Goal: Information Seeking & Learning: Check status

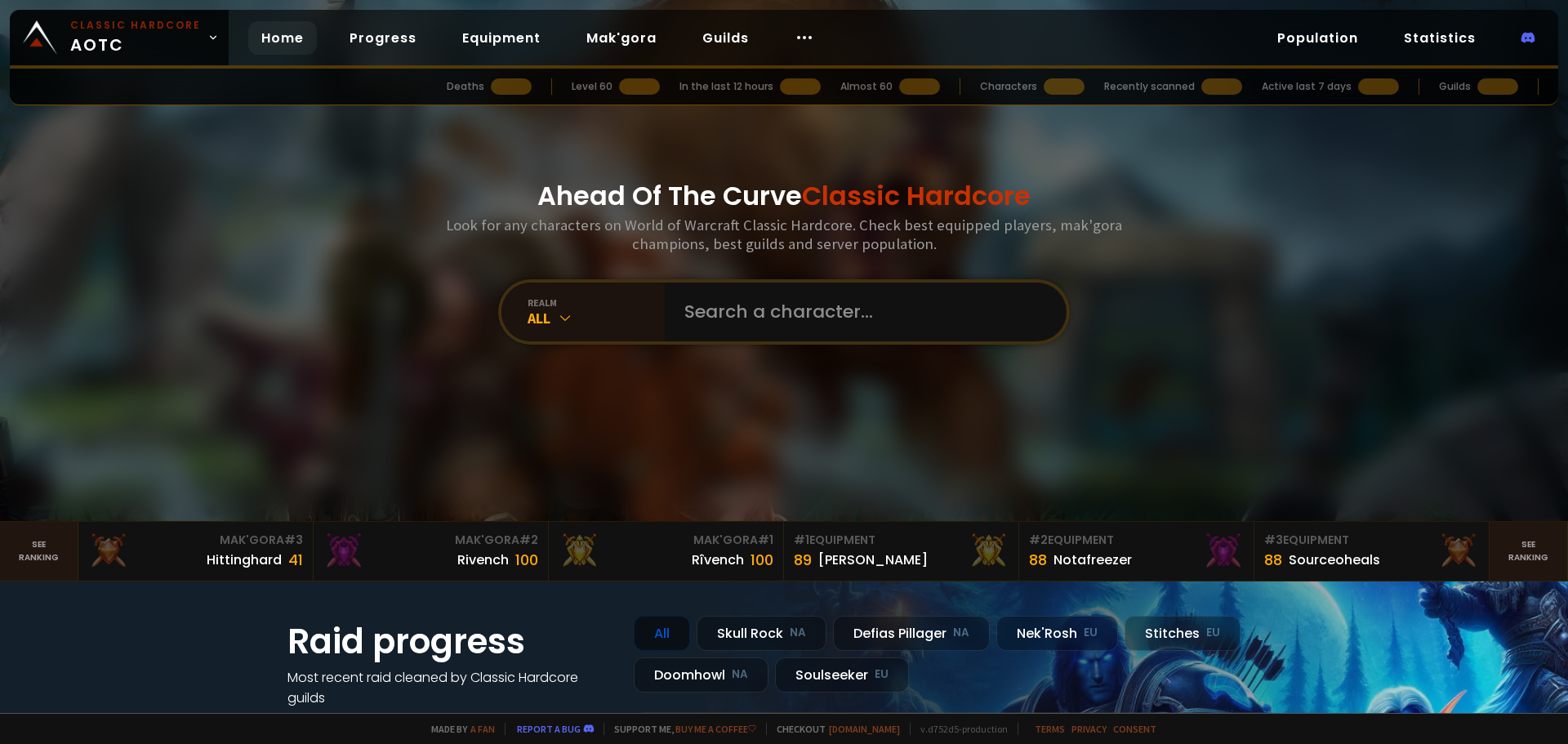
click at [750, 319] on input "text" at bounding box center [861, 311] width 372 height 58
type input "achepe"
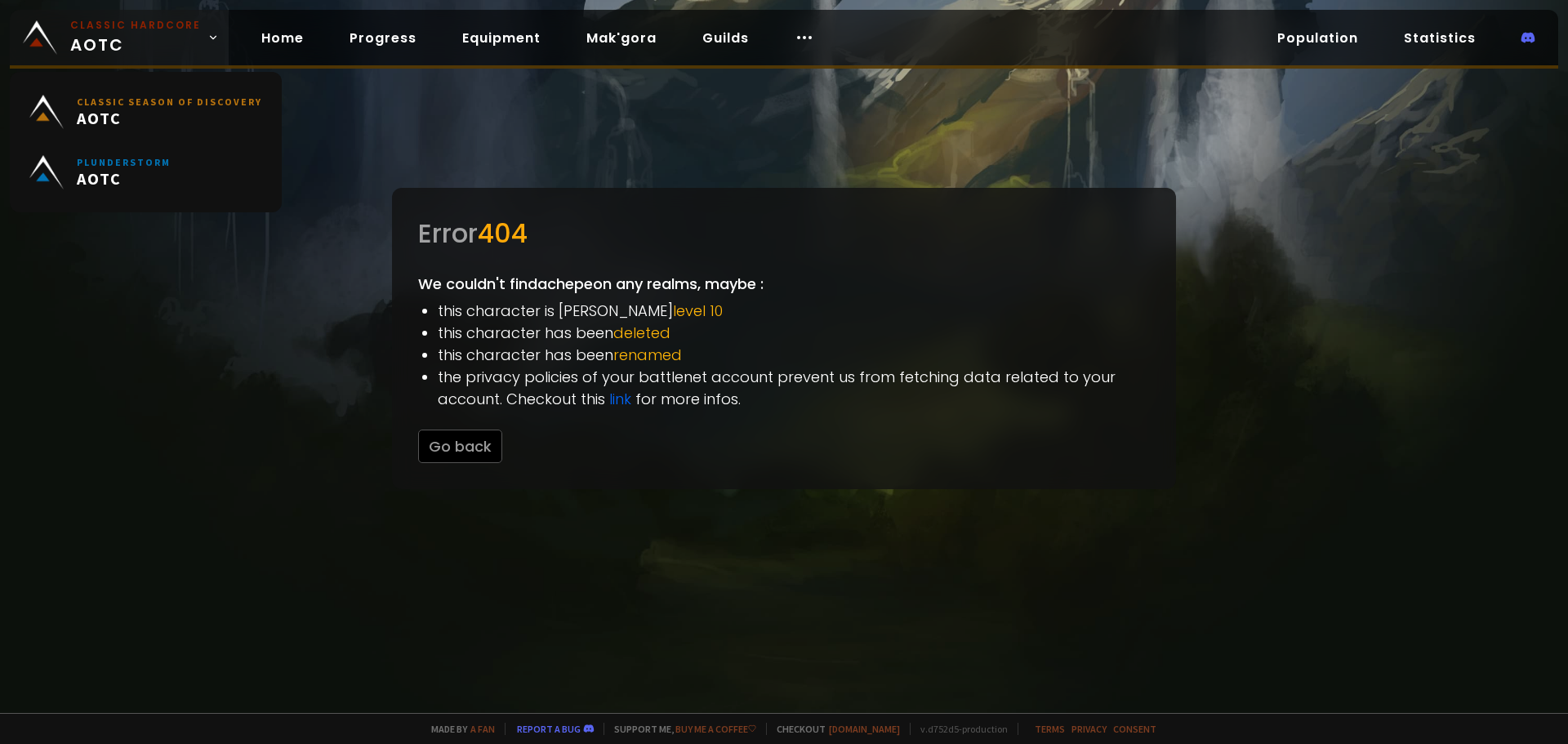
click at [164, 54] on span "Classic Hardcore AOTC" at bounding box center [136, 38] width 131 height 40
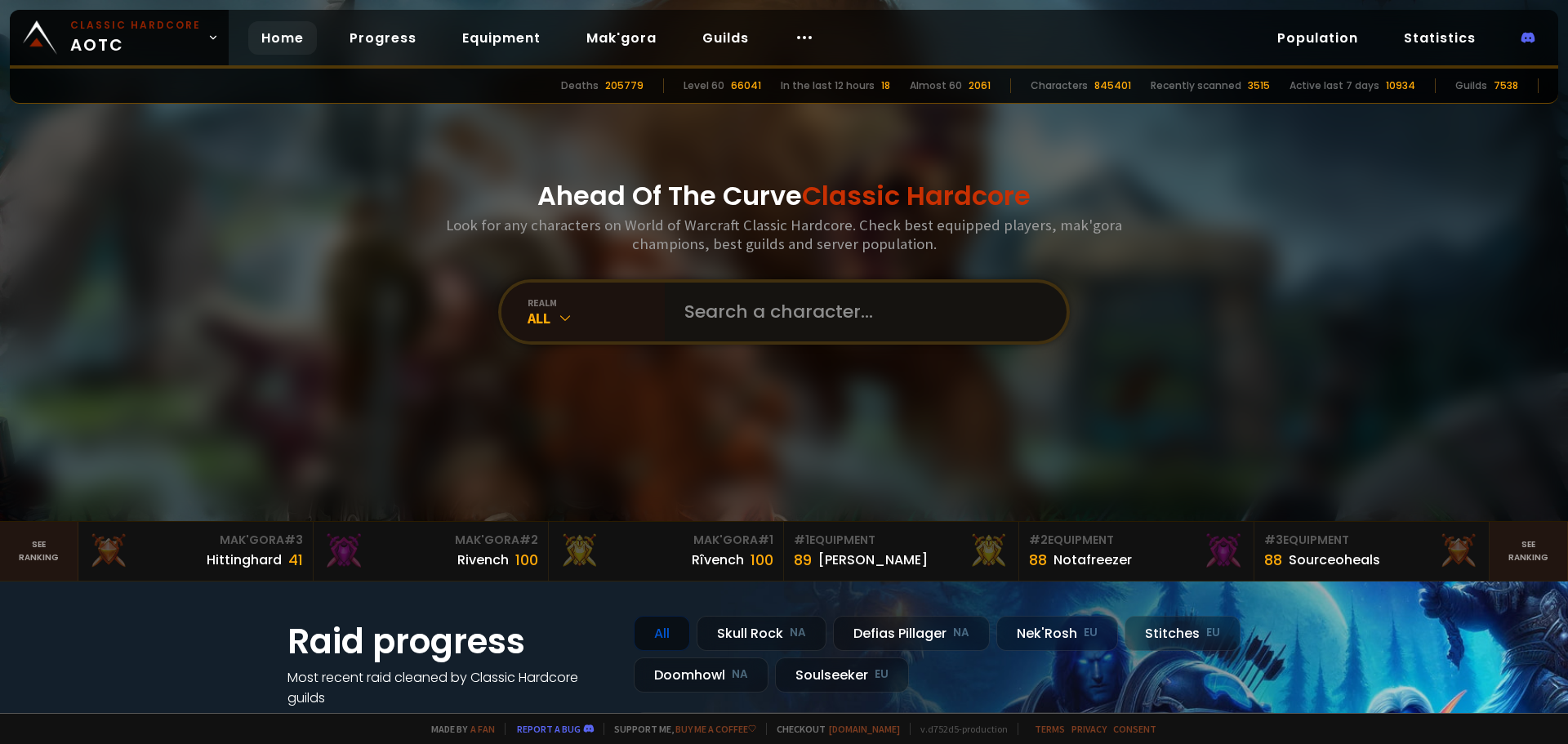
click at [833, 291] on input "text" at bounding box center [861, 311] width 372 height 58
type input "luckshots"
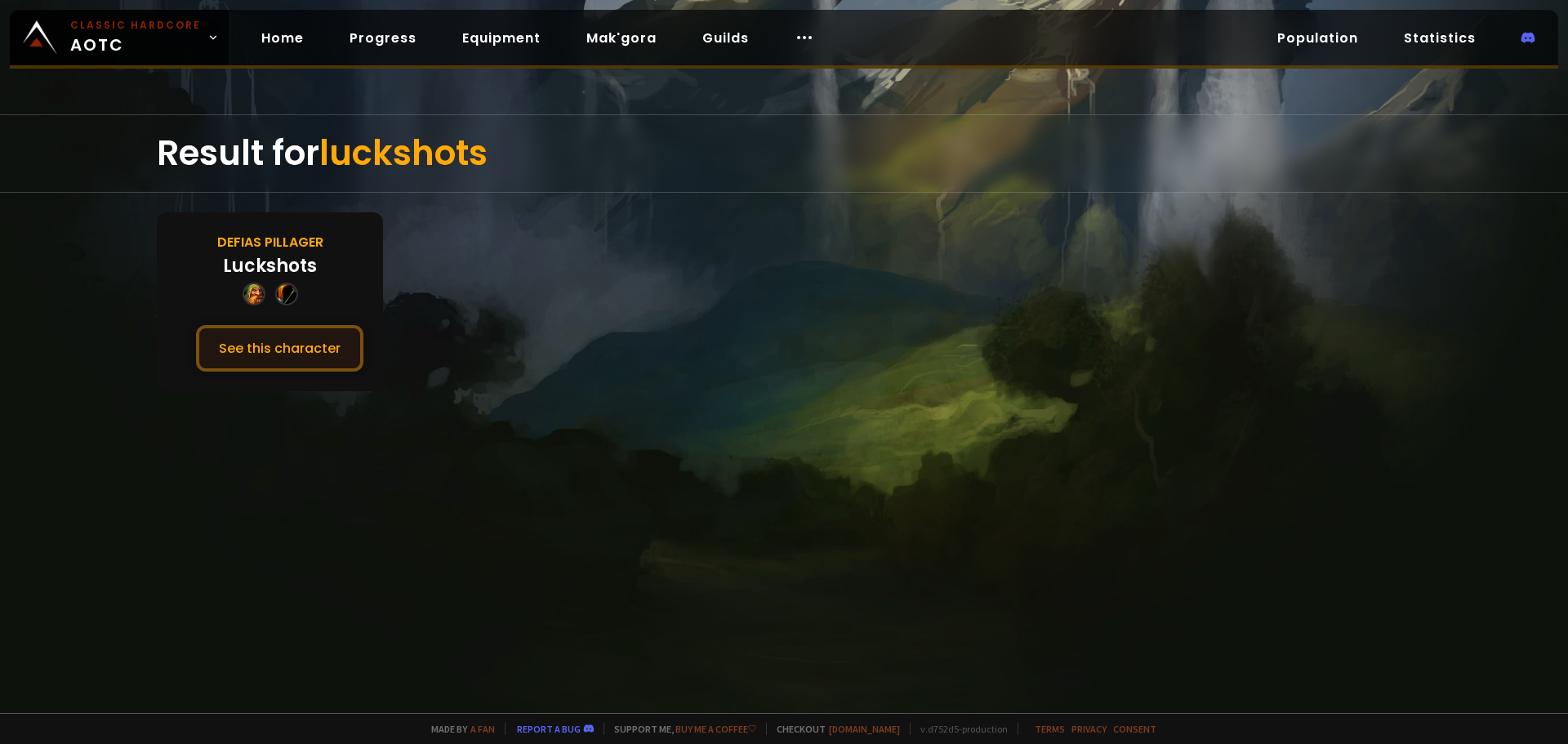
click at [337, 344] on button "See this character" at bounding box center [279, 348] width 167 height 47
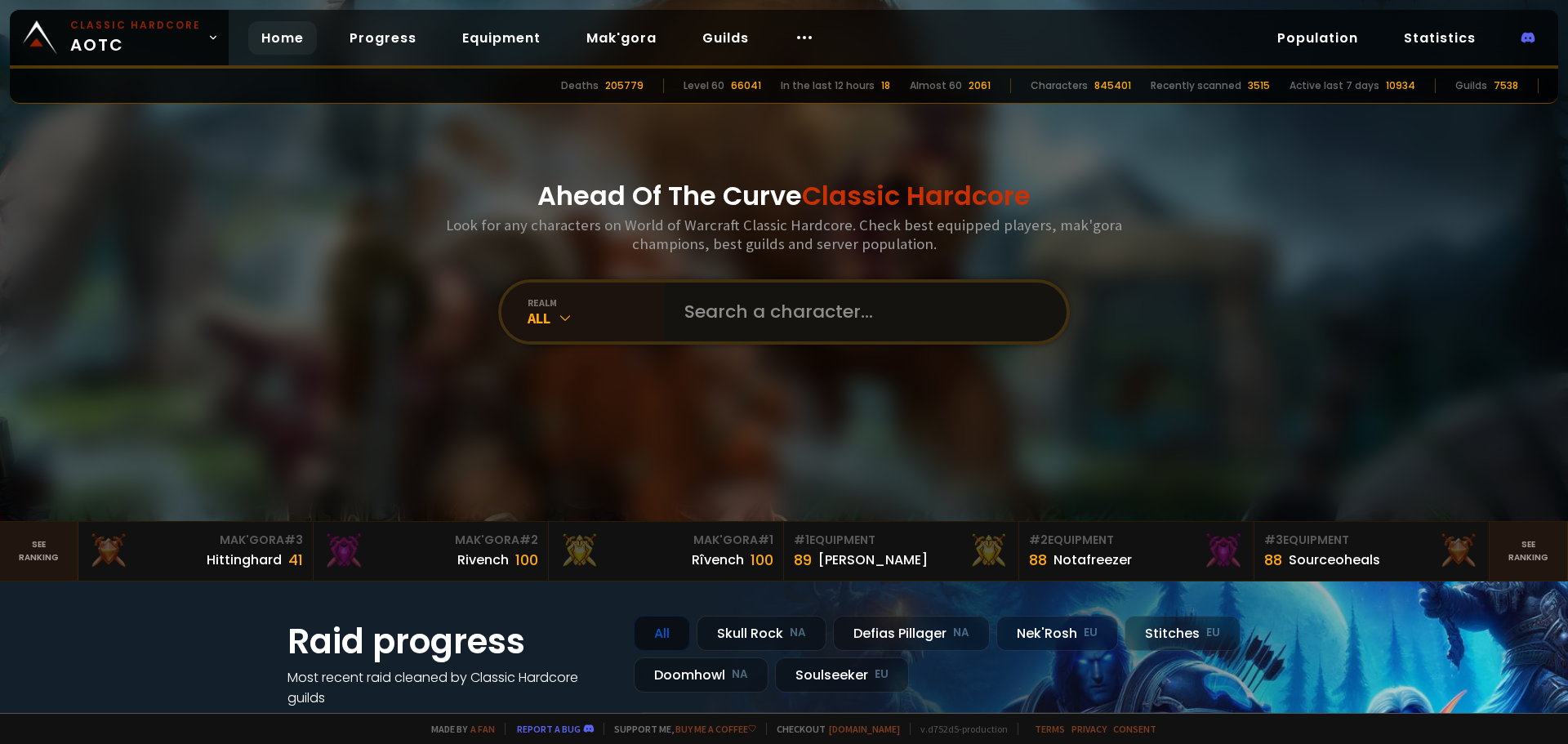
click at [724, 289] on input "text" at bounding box center [861, 311] width 372 height 58
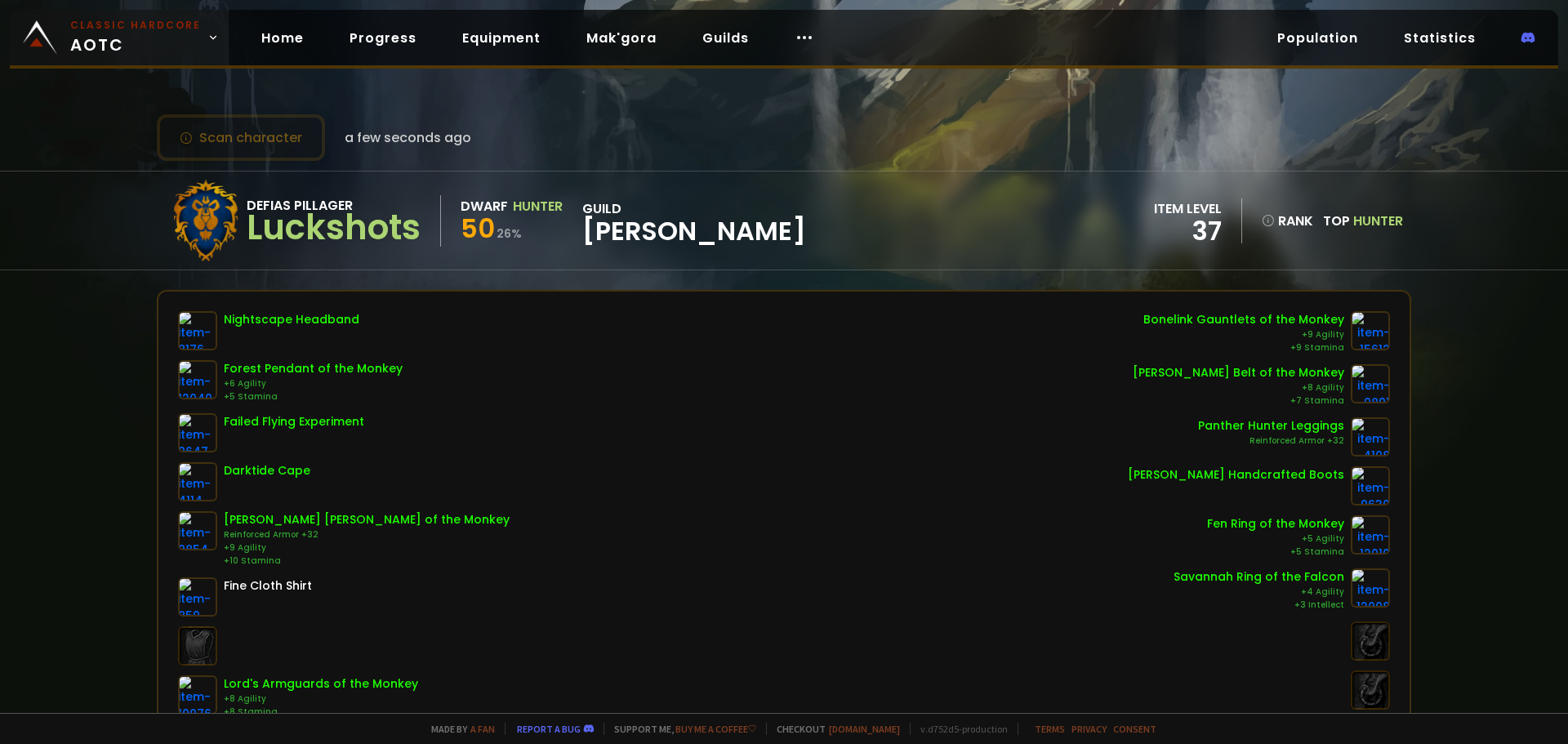
click at [71, 16] on link "Classic Hardcore AOTC" at bounding box center [119, 38] width 219 height 55
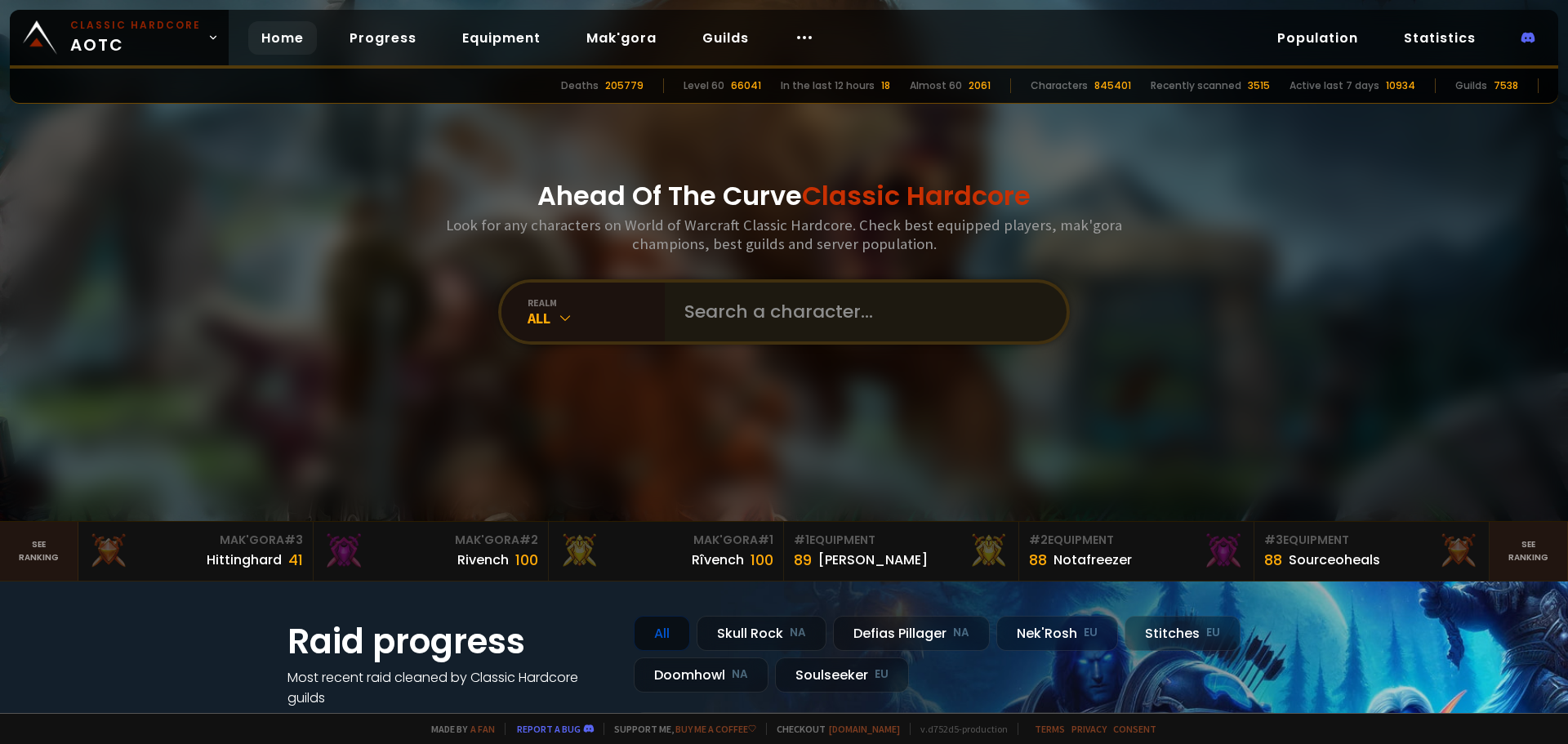
click at [665, 302] on div at bounding box center [866, 311] width 402 height 58
click at [747, 316] on input "text" at bounding box center [861, 311] width 372 height 58
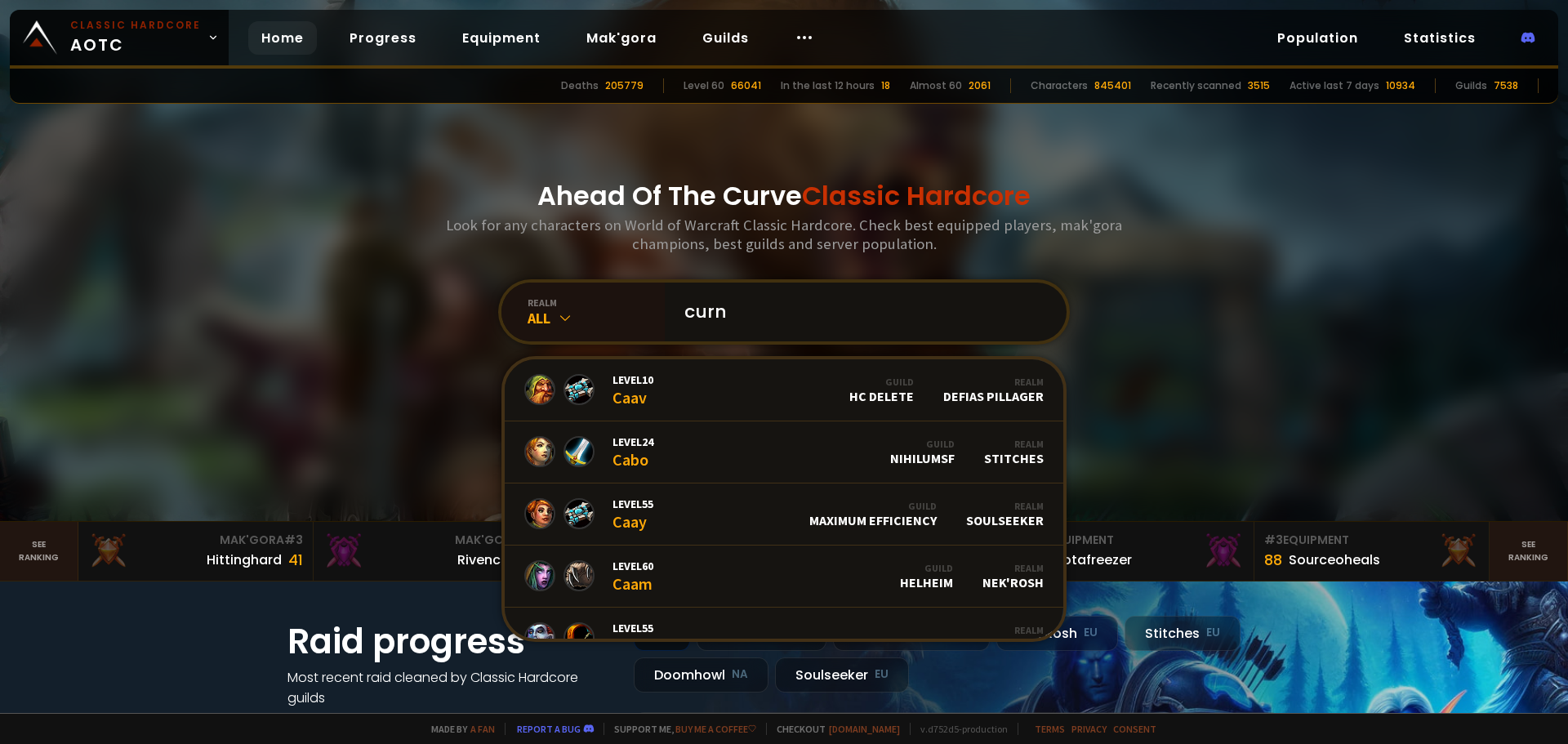
type input "curnt"
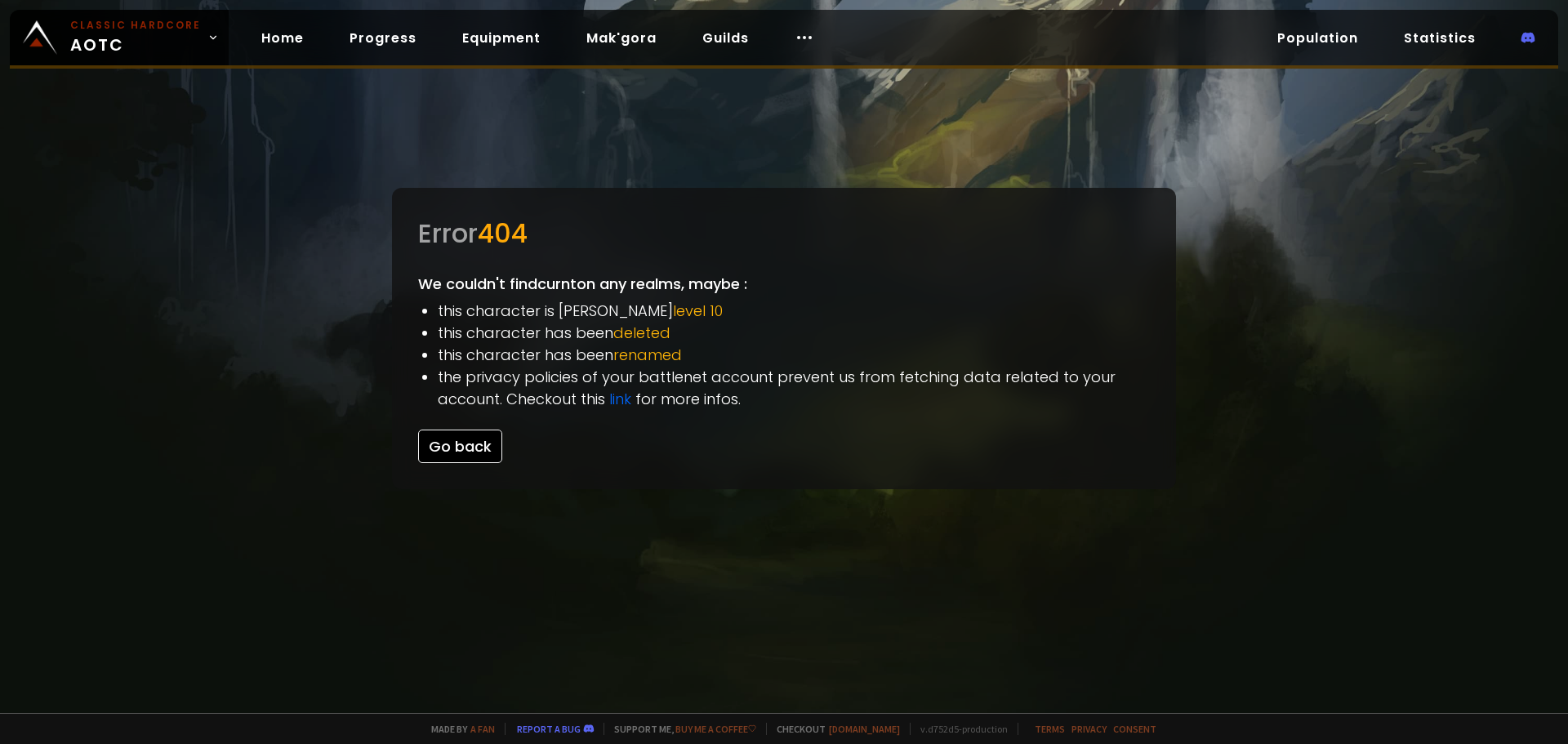
click at [472, 450] on button "Go back" at bounding box center [460, 447] width 84 height 34
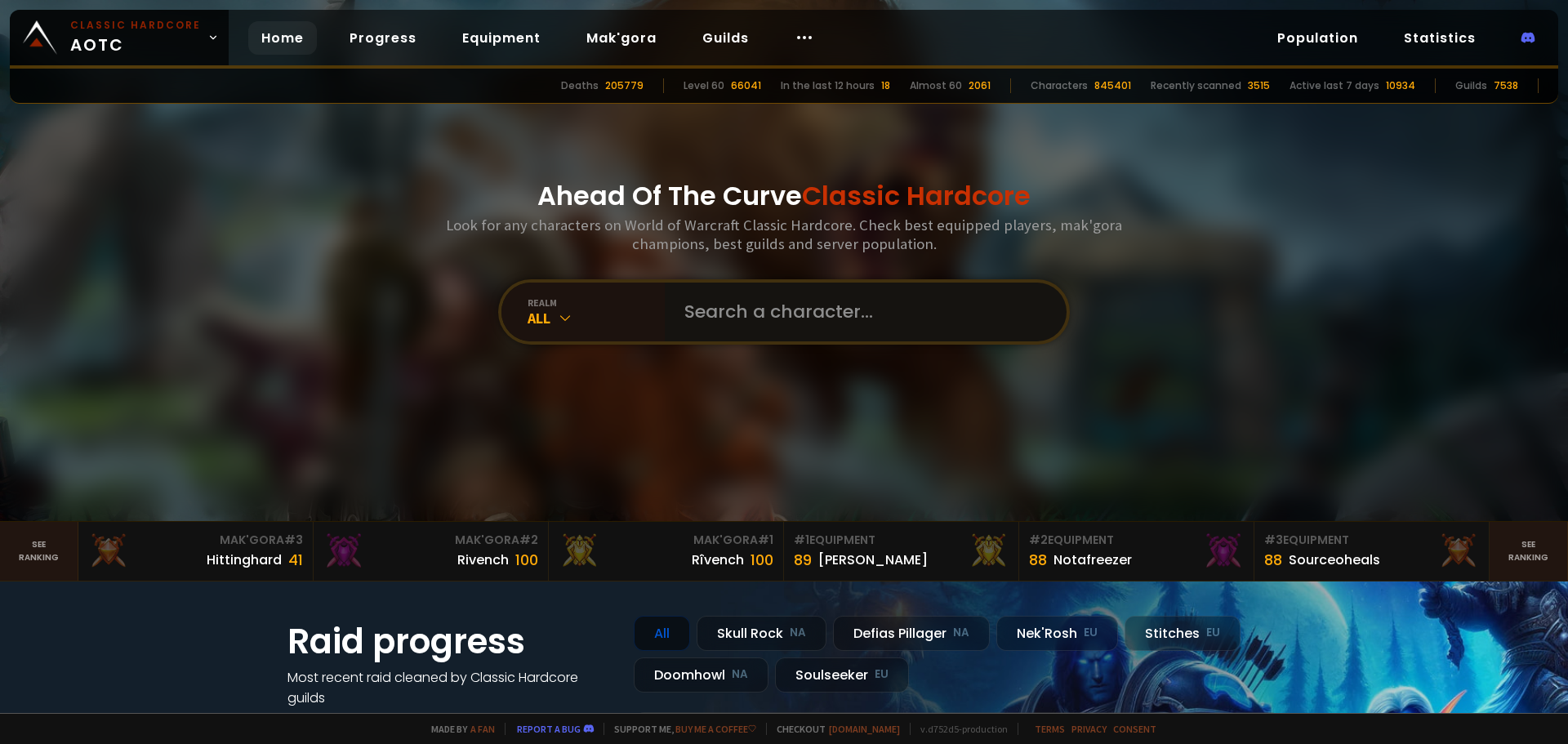
click at [733, 316] on input "text" at bounding box center [861, 311] width 372 height 58
type input "hunterbidumb"
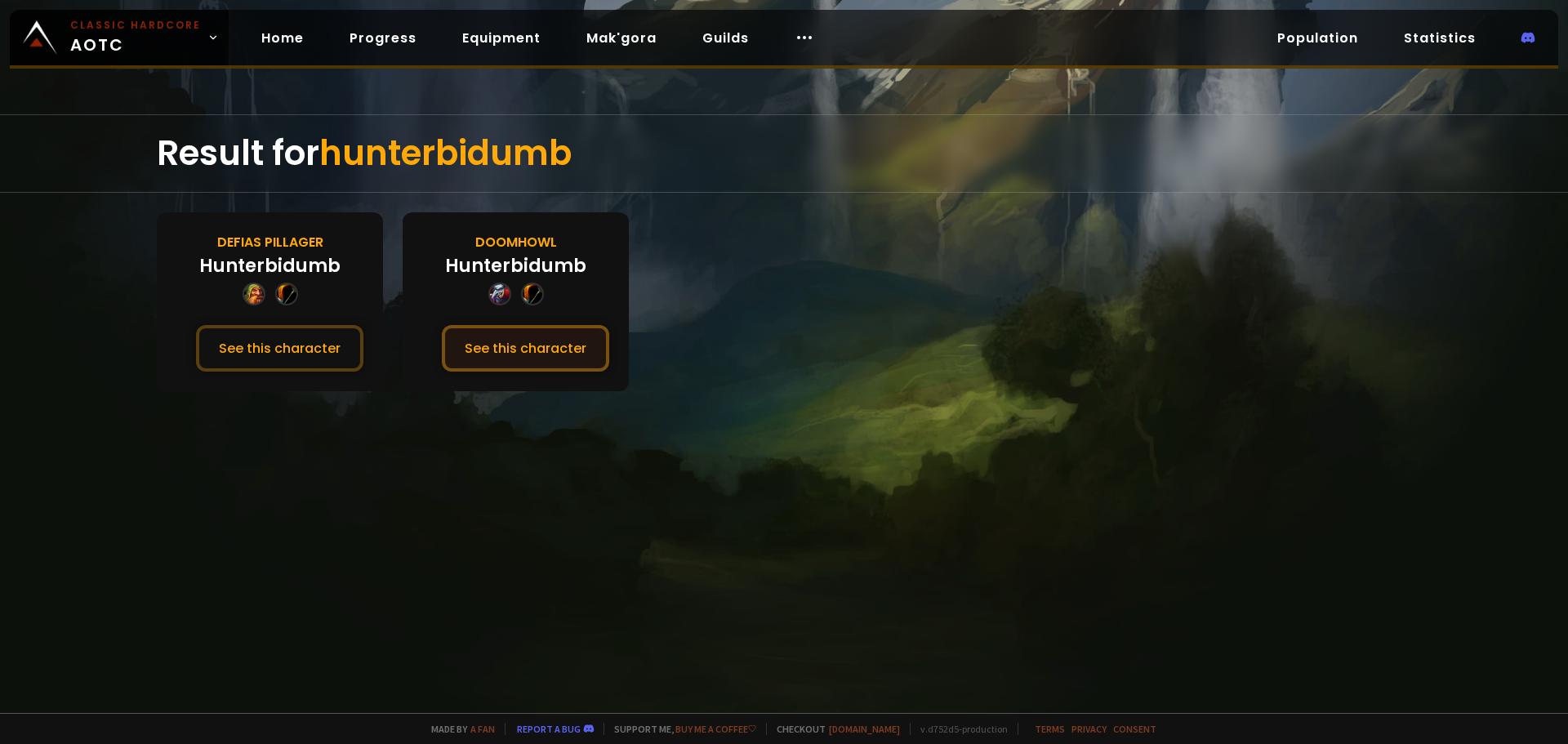
click at [561, 348] on button "See this character" at bounding box center [525, 348] width 167 height 47
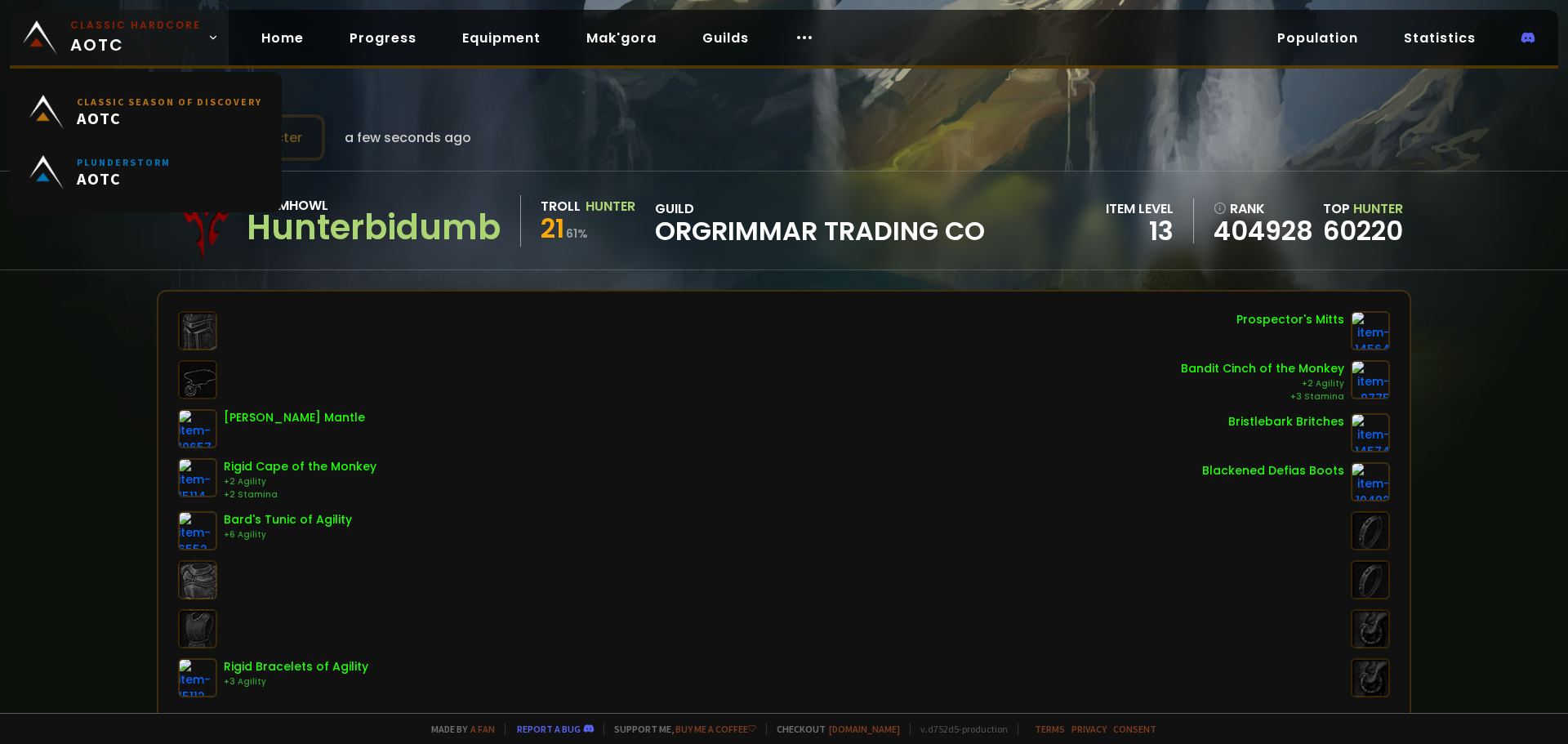
click at [146, 47] on span "Classic Hardcore AOTC" at bounding box center [136, 38] width 131 height 40
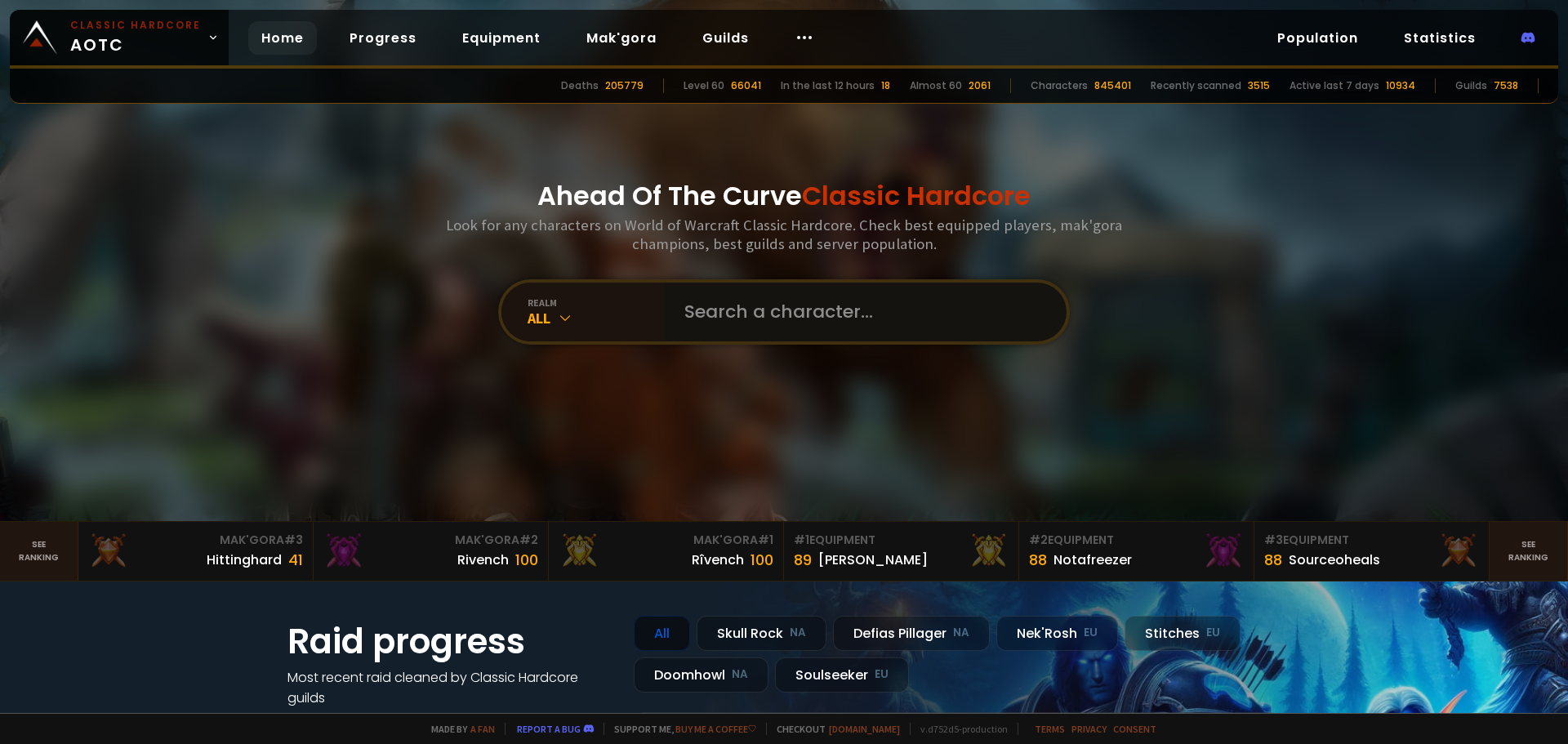
click at [801, 315] on input "text" at bounding box center [861, 311] width 372 height 58
type input "crunc"
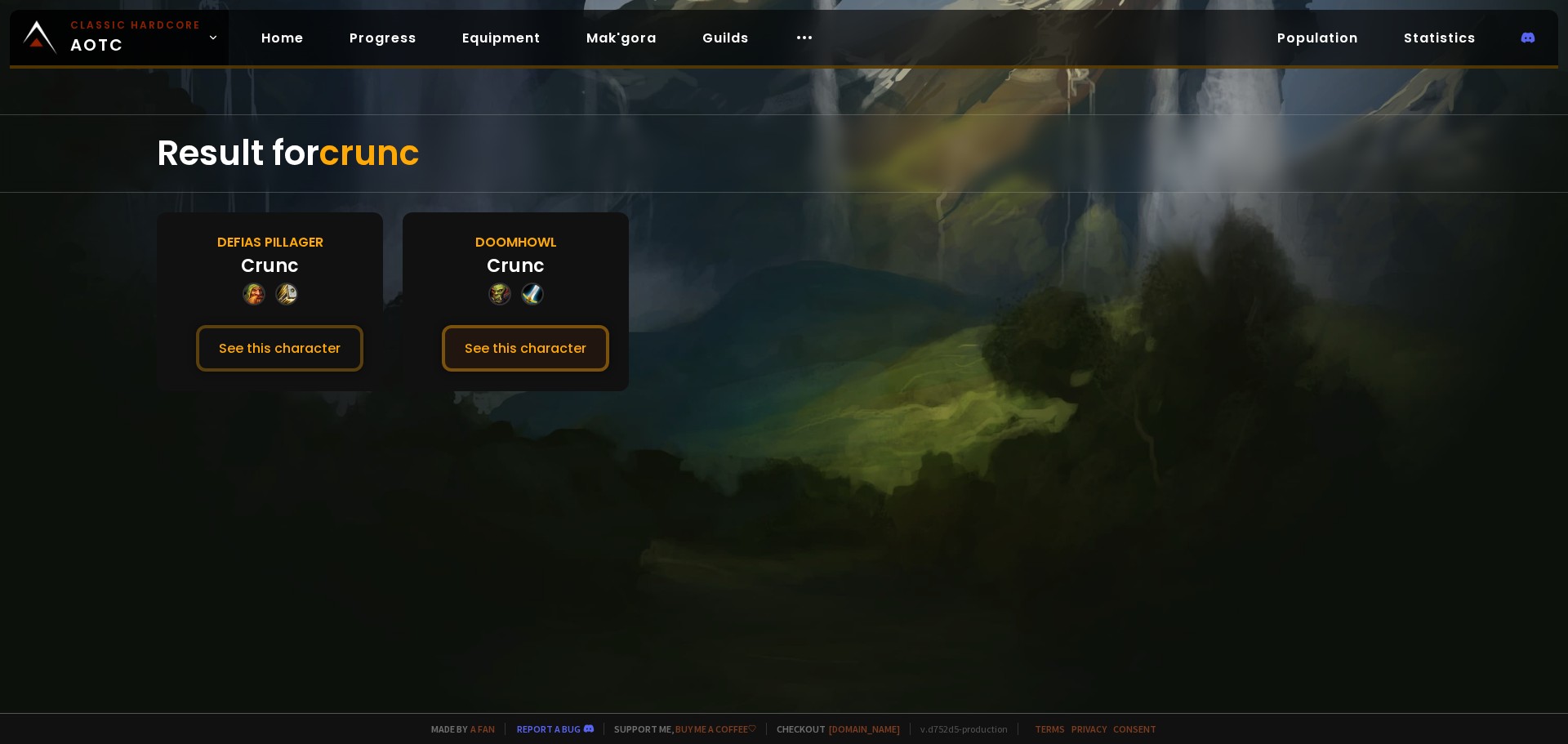
click at [528, 351] on button "See this character" at bounding box center [525, 348] width 167 height 47
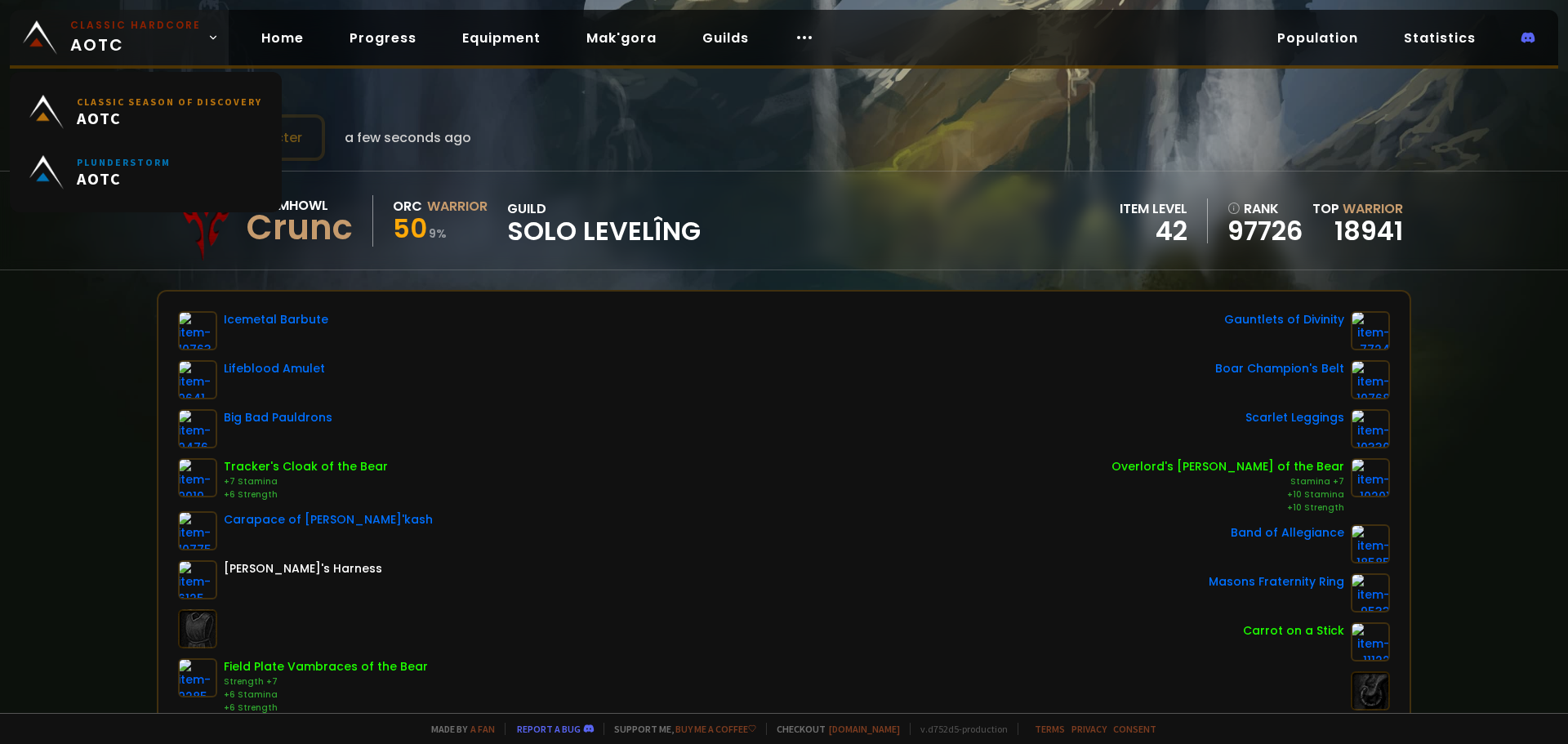
click at [131, 43] on span "Classic Hardcore AOTC" at bounding box center [136, 38] width 131 height 40
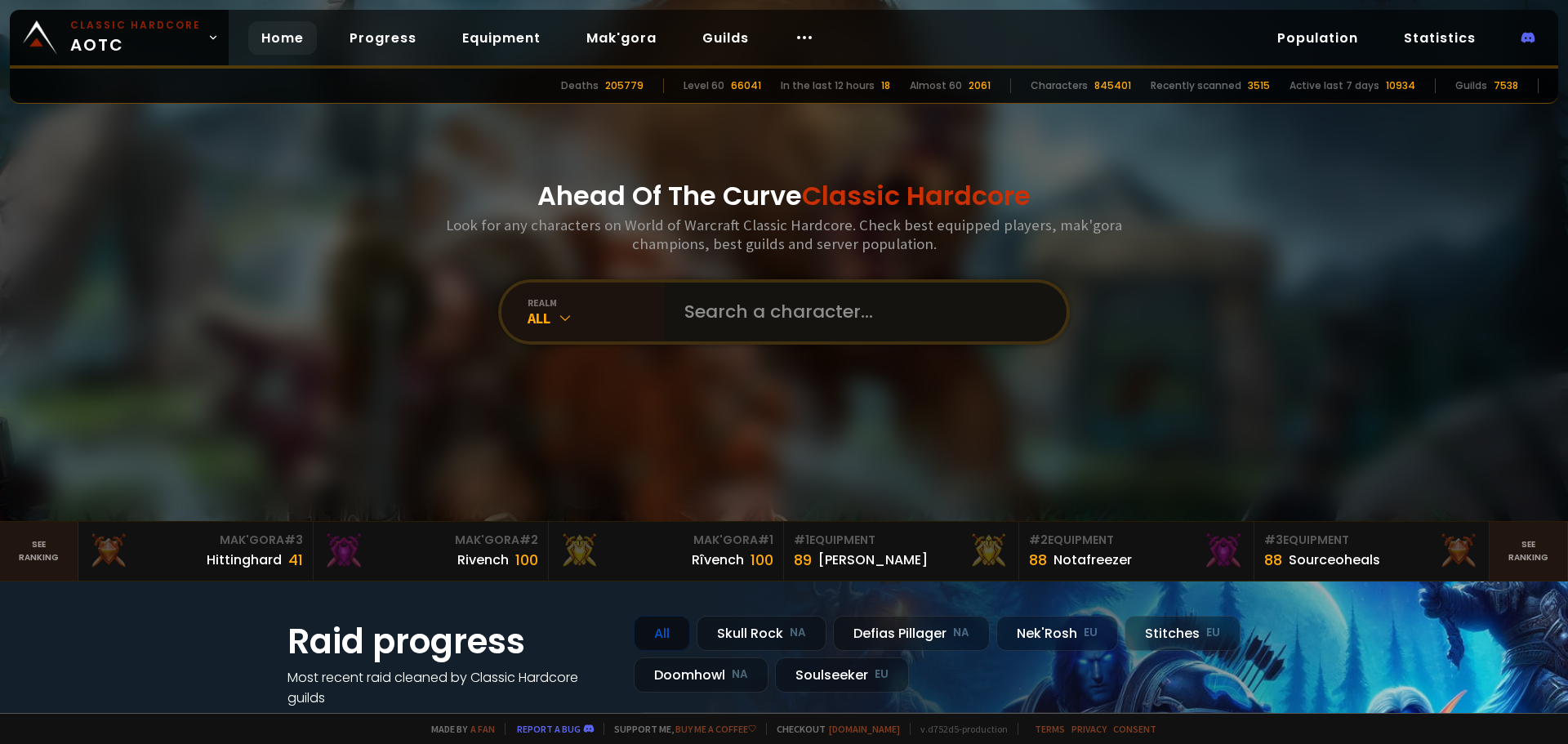
click at [738, 291] on input "text" at bounding box center [861, 311] width 372 height 58
type input "bilat"
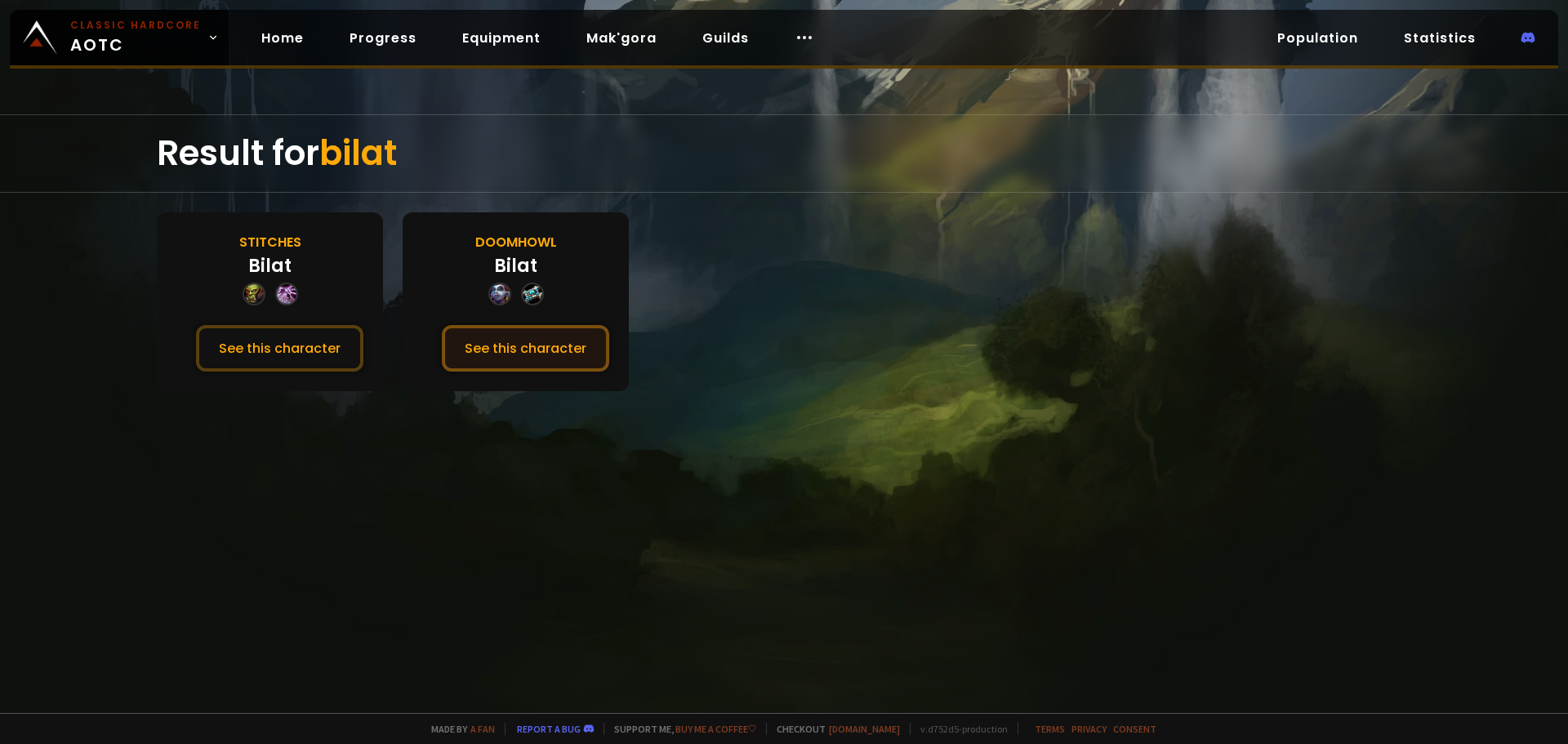
click at [588, 352] on button "See this character" at bounding box center [525, 348] width 167 height 47
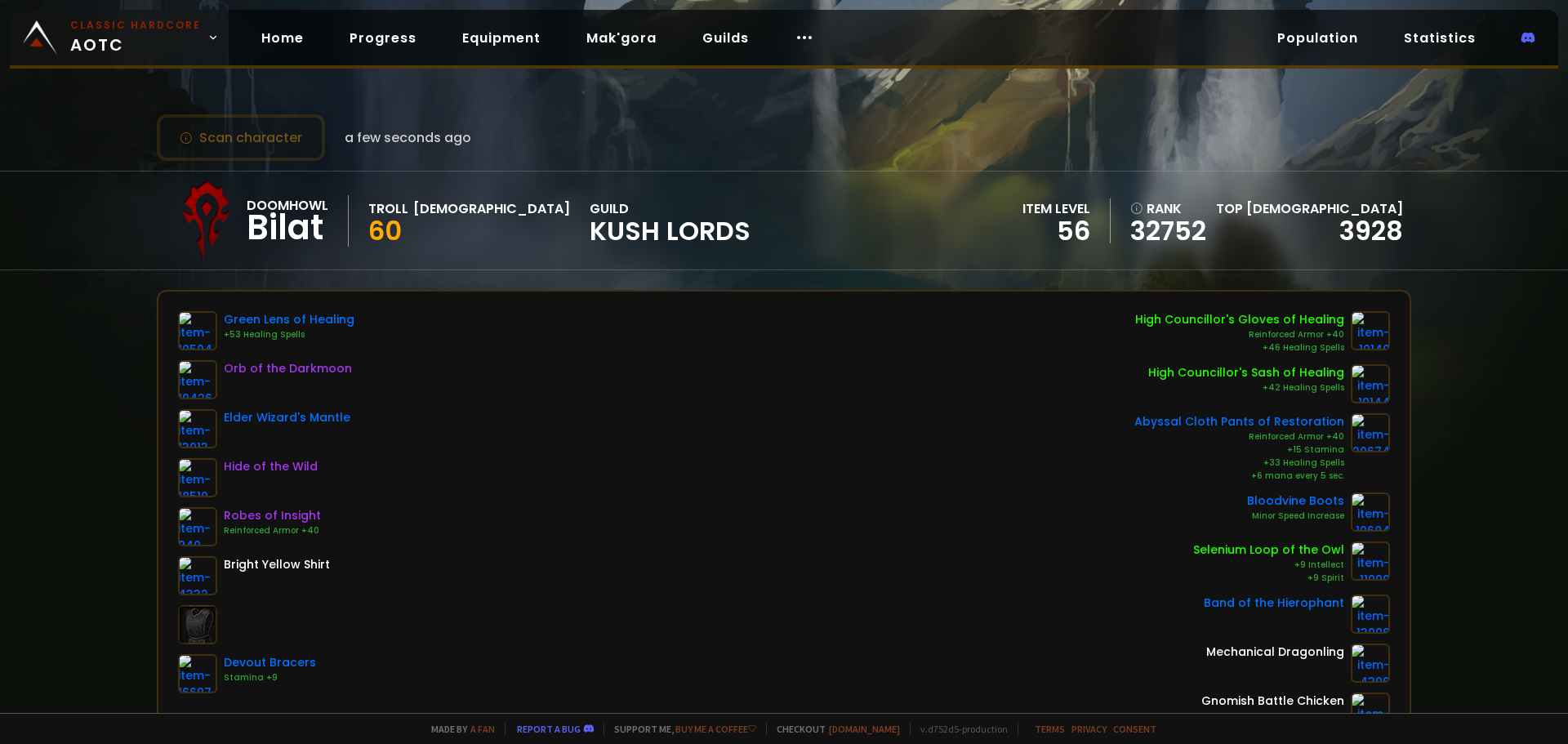
click at [123, 50] on span "Classic Hardcore AOTC" at bounding box center [136, 38] width 131 height 40
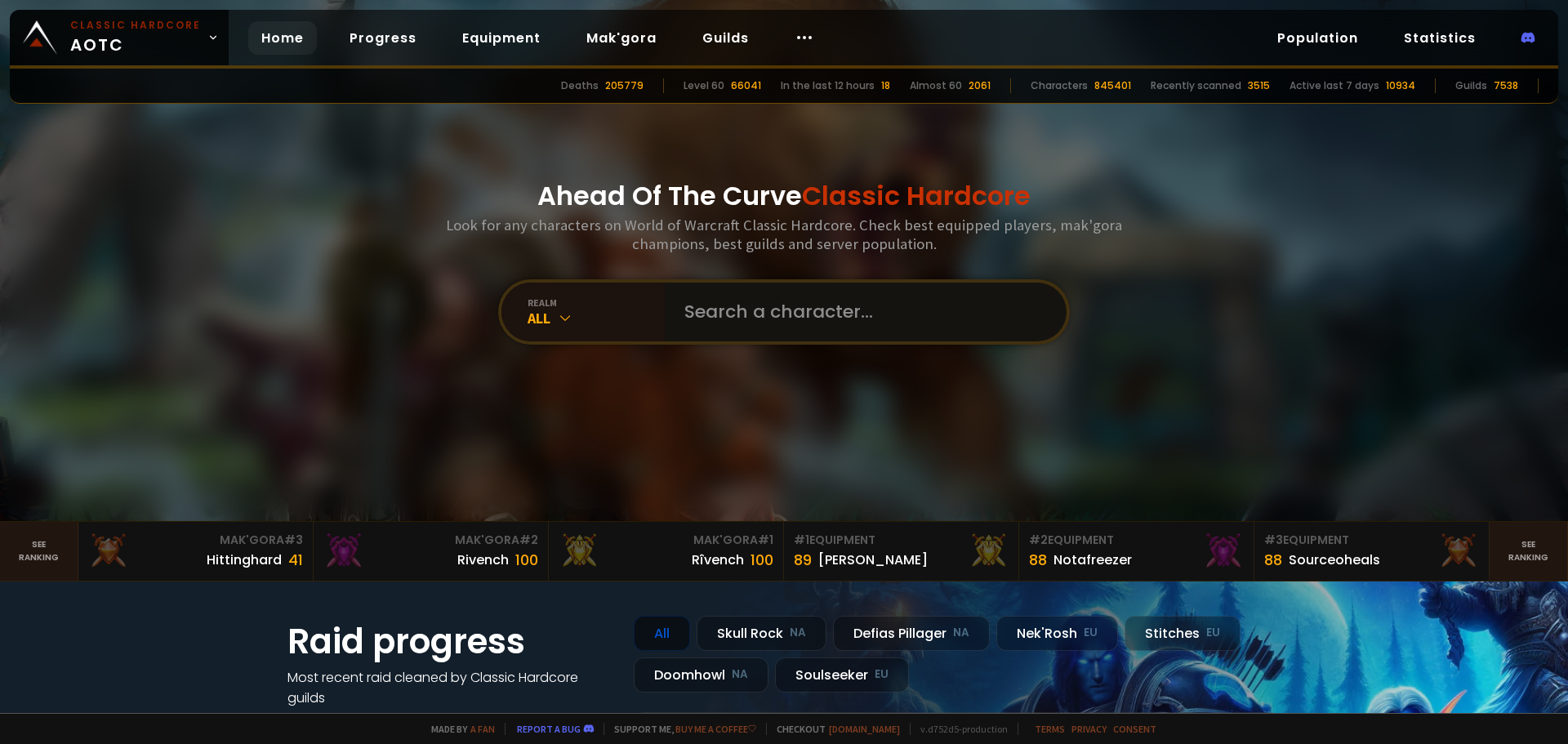
click at [763, 332] on input "text" at bounding box center [861, 311] width 372 height 58
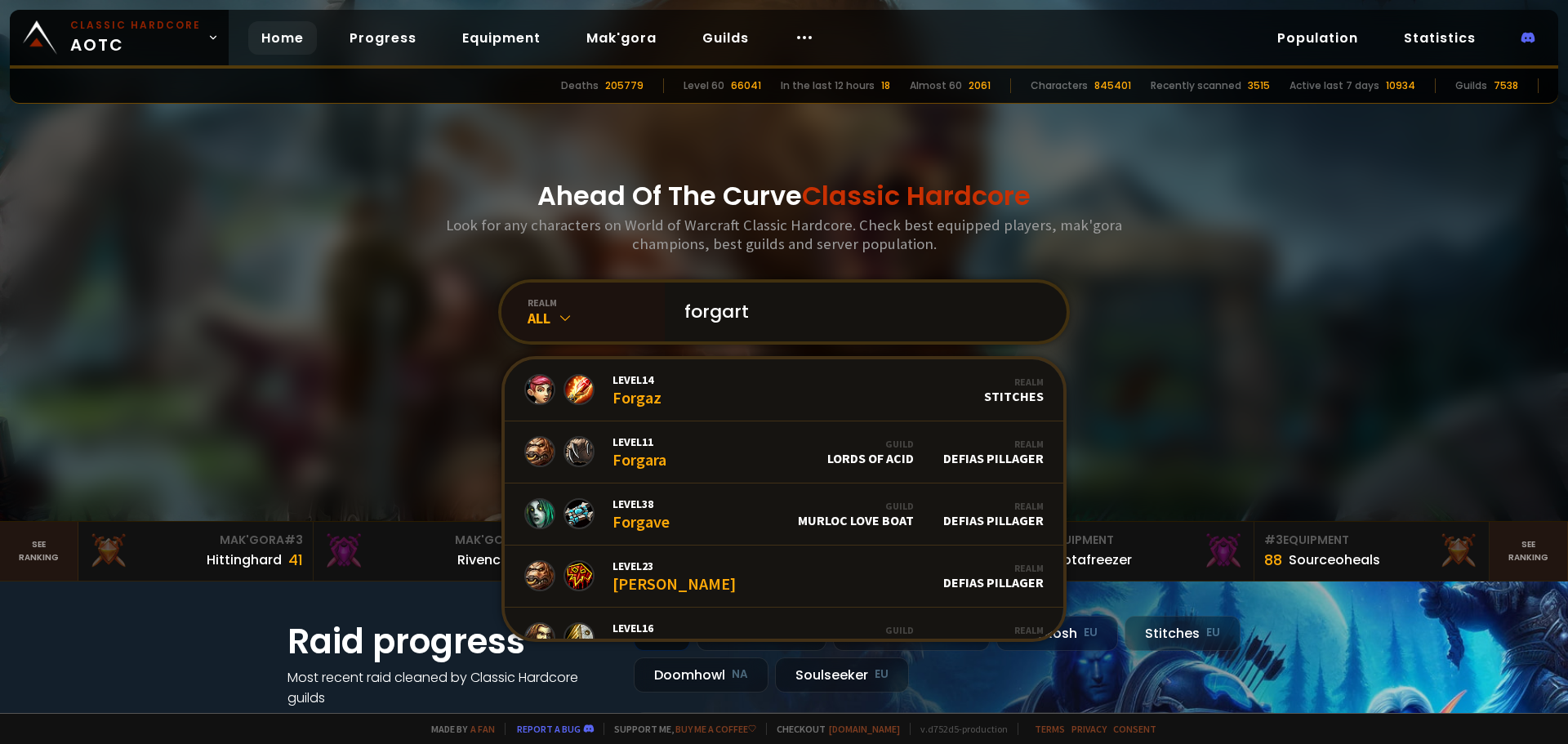
type input "forgarth"
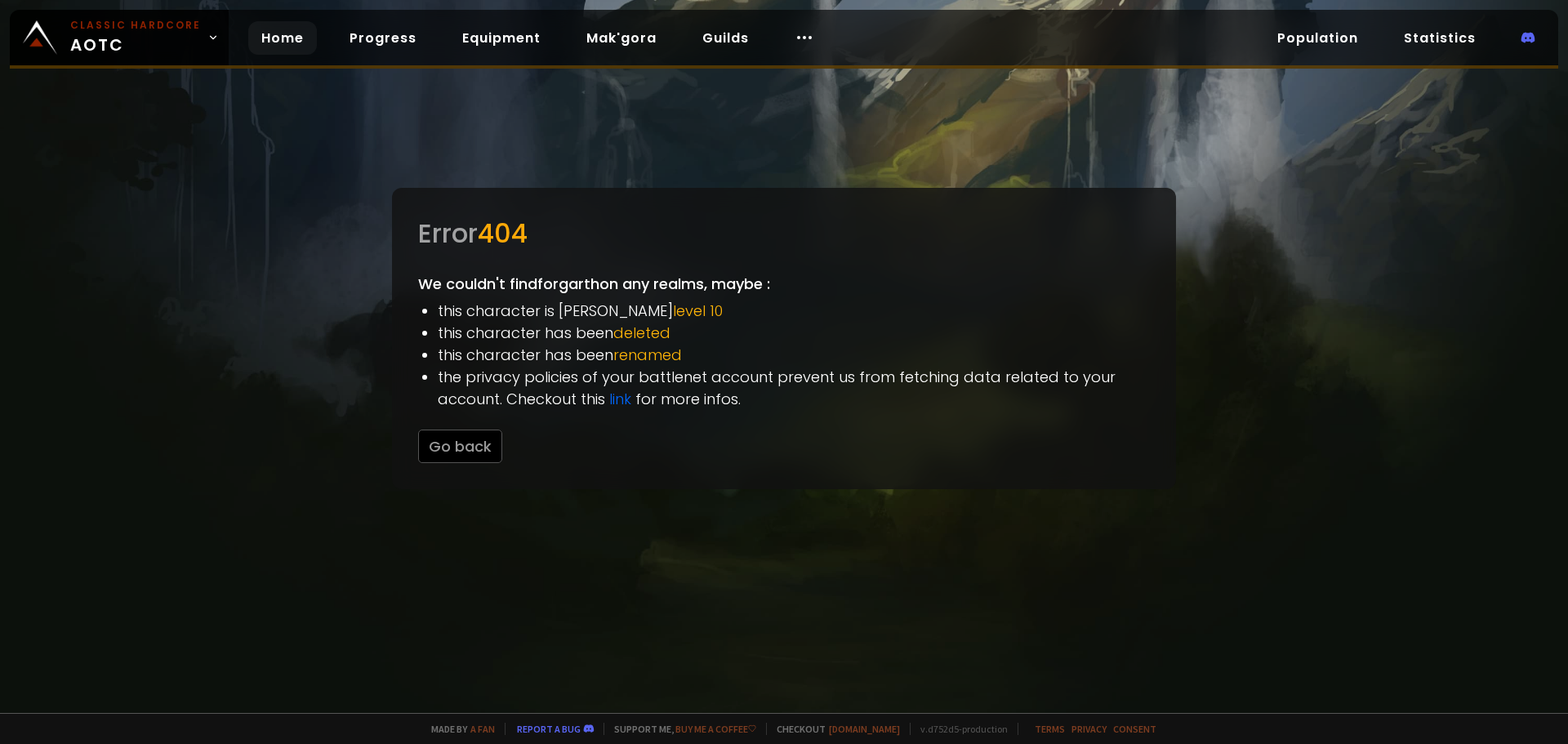
click at [260, 33] on link "Home" at bounding box center [282, 38] width 68 height 34
